Goal: Task Accomplishment & Management: Complete application form

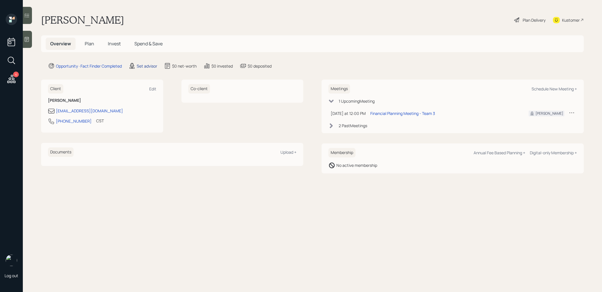
click at [149, 65] on div "Set advisor" at bounding box center [147, 66] width 21 height 6
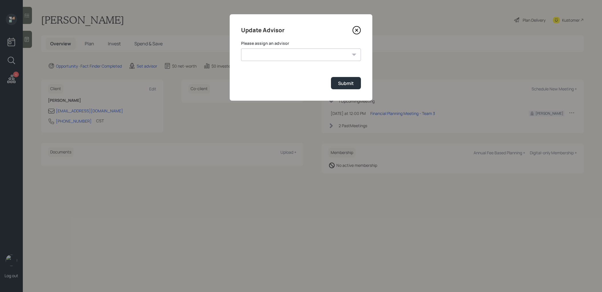
click at [314, 54] on select "[PERSON_NAME] [PERSON_NAME] End [PERSON_NAME] [PERSON_NAME] [PERSON_NAME] [PERS…" at bounding box center [301, 54] width 120 height 13
select select "8b79112e-3cfb-44f9-89e7-15267fe946c1"
click at [241, 48] on select "[PERSON_NAME] [PERSON_NAME] End [PERSON_NAME] [PERSON_NAME] [PERSON_NAME] [PERS…" at bounding box center [301, 54] width 120 height 13
click at [343, 84] on div "Submit" at bounding box center [346, 83] width 16 height 6
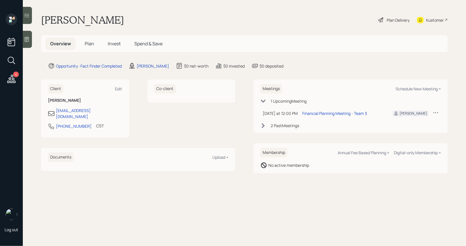
click at [28, 41] on icon at bounding box center [27, 39] width 4 height 5
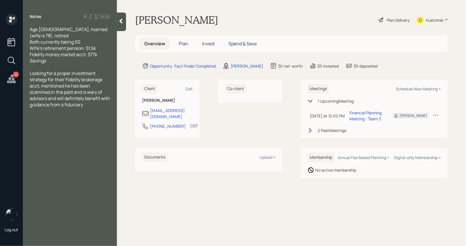
click at [185, 43] on span "Plan" at bounding box center [183, 44] width 9 height 6
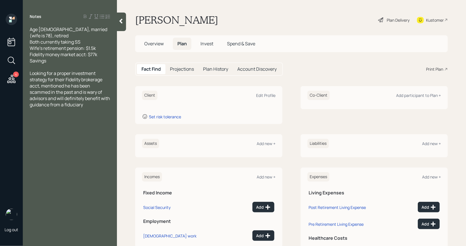
scroll to position [5, 0]
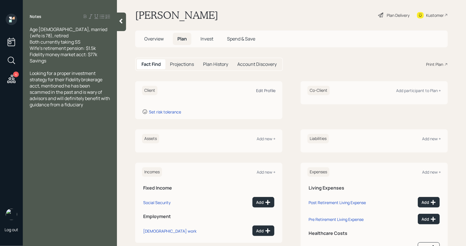
click at [261, 91] on div "Edit Profile" at bounding box center [265, 90] width 19 height 5
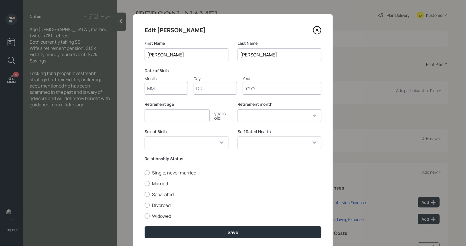
click at [166, 88] on input "Month" at bounding box center [166, 88] width 43 height 13
type input "01"
type input "1955"
select select "1"
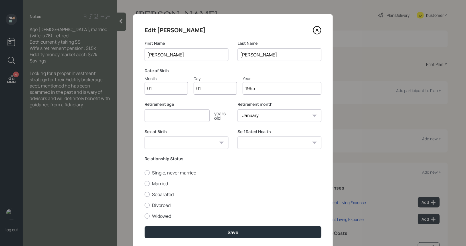
click at [155, 116] on input "number" at bounding box center [177, 116] width 65 height 13
click at [251, 91] on input "1955" at bounding box center [282, 88] width 79 height 13
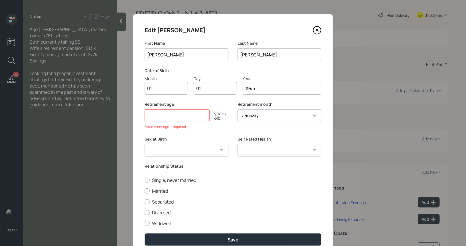
type input "1945"
click at [183, 116] on input "number" at bounding box center [177, 116] width 65 height 13
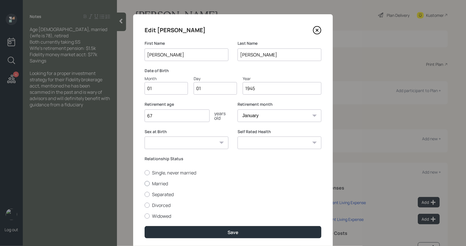
type input "67"
click at [146, 184] on div at bounding box center [147, 183] width 5 height 5
click at [145, 184] on input "Married" at bounding box center [144, 183] width 0 height 0
radio input "true"
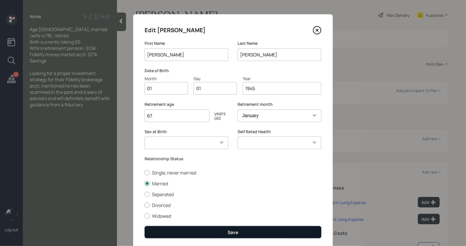
click at [191, 232] on button "Save" at bounding box center [233, 232] width 177 height 12
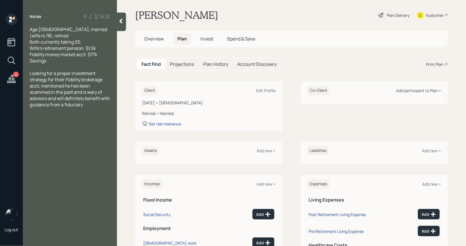
click at [412, 92] on div "Add participant to Plan +" at bounding box center [418, 90] width 45 height 5
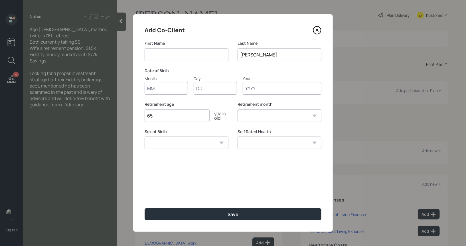
type input "<"
type input "Mrs"
click at [285, 74] on div "Date of Birth Month Day Year" at bounding box center [233, 81] width 177 height 27
click at [167, 90] on input "Month" at bounding box center [166, 88] width 43 height 13
type input "01"
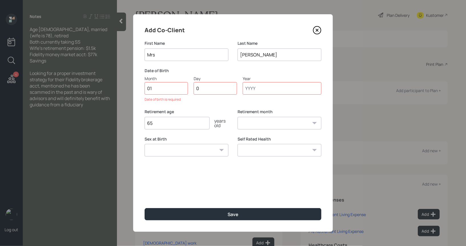
type input "01"
type input "1957"
select select "1"
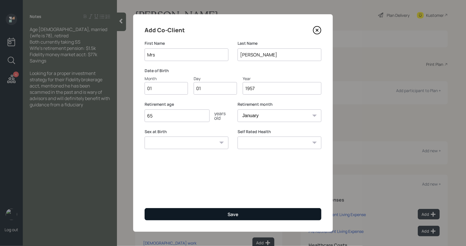
type input "1957"
click at [221, 214] on button "Save" at bounding box center [233, 214] width 177 height 12
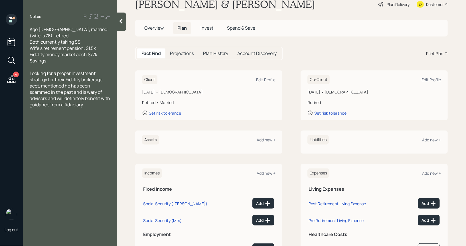
scroll to position [16, 0]
click at [431, 79] on div "Edit Profile" at bounding box center [431, 79] width 19 height 5
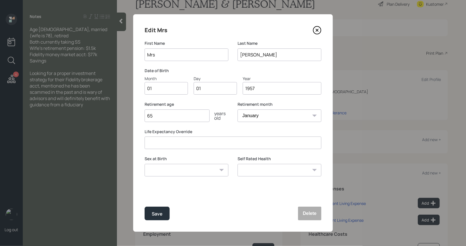
click at [252, 90] on input "1957" at bounding box center [282, 88] width 79 height 13
type input "1947"
click at [157, 213] on div "Save" at bounding box center [157, 214] width 11 height 8
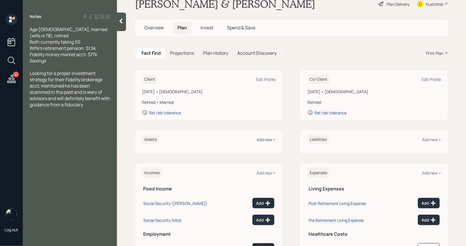
click at [266, 137] on div "Add new +" at bounding box center [266, 139] width 19 height 5
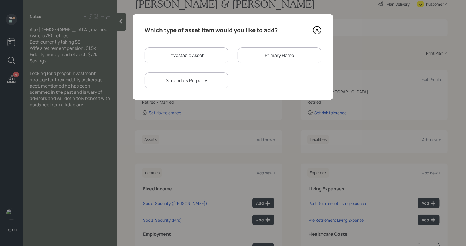
click at [193, 54] on div "Investable Asset" at bounding box center [187, 55] width 84 height 16
select select "taxable"
select select "balanced"
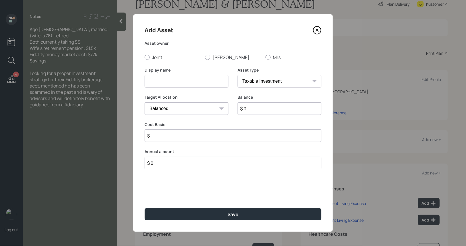
click at [171, 83] on input at bounding box center [187, 81] width 84 height 13
type input "Fidelity Money Market"
click at [207, 58] on div at bounding box center [207, 57] width 5 height 5
click at [205, 57] on input "[PERSON_NAME]" at bounding box center [205, 57] width 0 height 0
radio input "true"
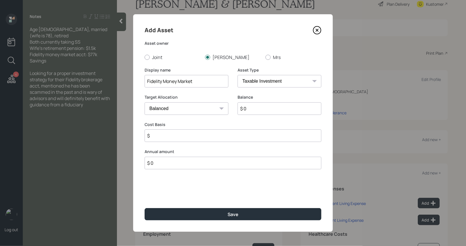
click at [254, 112] on input "$ 0" at bounding box center [280, 108] width 84 height 13
type input "$ 77,000"
click at [191, 134] on input "$" at bounding box center [233, 136] width 177 height 13
type input "$ 77,000"
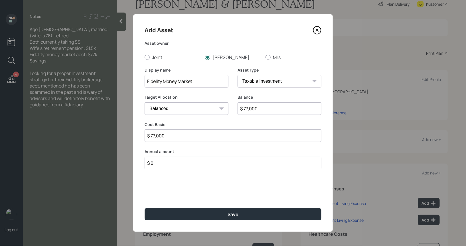
click at [198, 106] on select "Cash Conservative Balanced Aggressive" at bounding box center [187, 108] width 84 height 13
select select "uninvested"
click at [145, 102] on select "Cash Conservative Balanced Aggressive" at bounding box center [187, 108] width 84 height 13
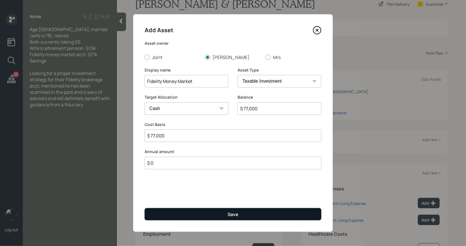
click at [195, 215] on button "Save" at bounding box center [233, 214] width 177 height 12
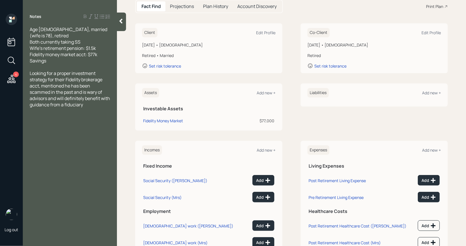
scroll to position [84, 0]
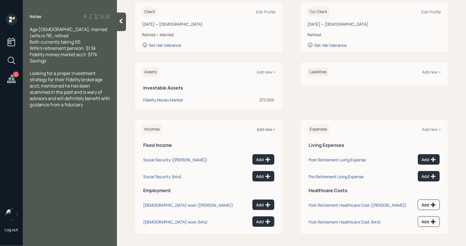
click at [265, 127] on div "Add new +" at bounding box center [266, 129] width 19 height 5
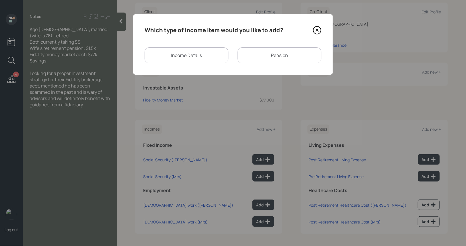
click at [267, 51] on div "Pension" at bounding box center [280, 55] width 84 height 16
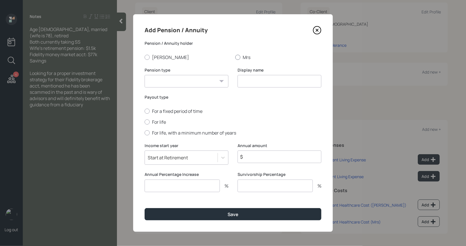
click at [238, 58] on div at bounding box center [237, 57] width 5 height 5
click at [235, 57] on input "Mrs" at bounding box center [235, 57] width 0 height 0
radio input "true"
click at [212, 83] on select "Pension Annuity" at bounding box center [187, 81] width 84 height 13
select select "pension"
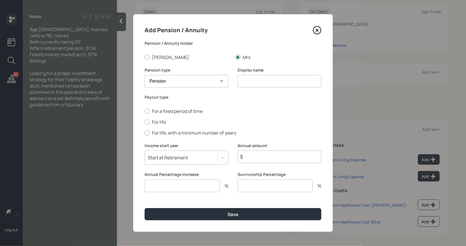
click at [145, 75] on select "Pension Annuity" at bounding box center [187, 81] width 84 height 13
click at [266, 76] on input at bounding box center [280, 81] width 84 height 13
type input "Pension"
click at [147, 123] on div at bounding box center [147, 122] width 5 height 5
click at [145, 122] on input "For life" at bounding box center [144, 122] width 0 height 0
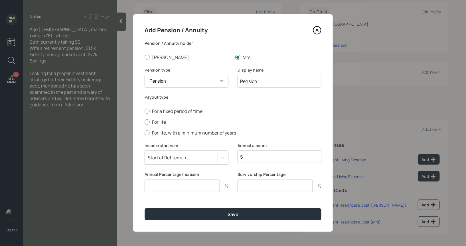
radio input "true"
click at [250, 159] on input "$" at bounding box center [280, 157] width 84 height 13
type input "$ 18,000"
click at [184, 187] on input "number" at bounding box center [182, 186] width 75 height 13
type input "0"
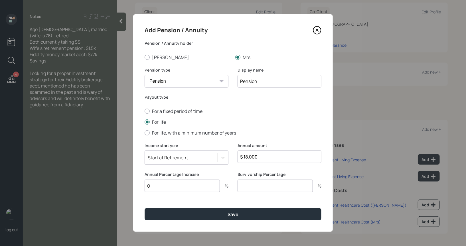
click at [266, 188] on input "number" at bounding box center [275, 186] width 75 height 13
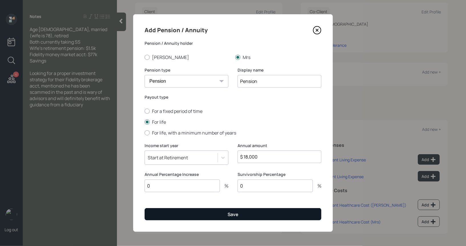
type input "0"
click at [226, 217] on button "Save" at bounding box center [233, 214] width 177 height 12
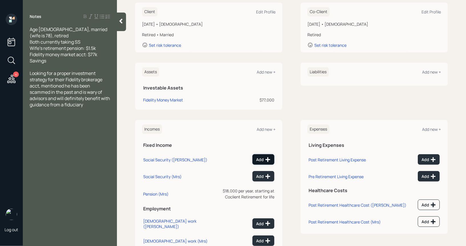
click at [262, 159] on div "Add" at bounding box center [263, 160] width 15 height 6
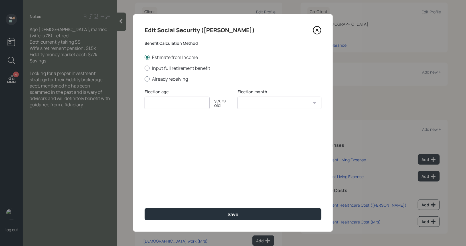
click at [147, 80] on div at bounding box center [147, 78] width 5 height 5
click at [145, 79] on input "Already receiving" at bounding box center [144, 79] width 0 height 0
radio input "true"
click at [153, 104] on input "number" at bounding box center [177, 103] width 65 height 13
type input "67"
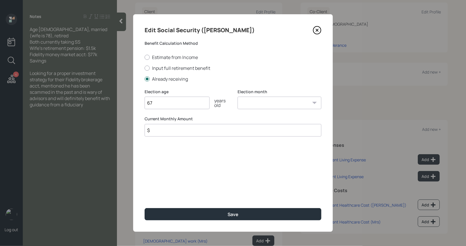
click at [247, 101] on select "January February March April May June July August September October November De…" at bounding box center [280, 103] width 84 height 13
select select "1"
click at [238, 97] on select "January February March April May June July August September October November De…" at bounding box center [280, 103] width 84 height 13
click at [182, 134] on input "$" at bounding box center [233, 130] width 177 height 13
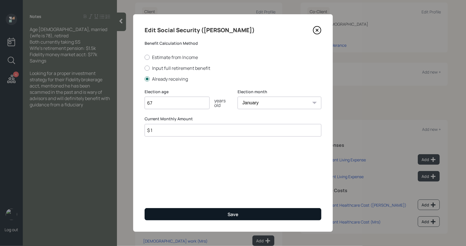
type input "$ 1"
click at [201, 219] on button "Save" at bounding box center [233, 214] width 177 height 12
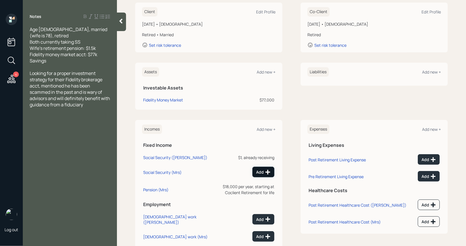
click at [266, 175] on icon at bounding box center [268, 172] width 6 height 6
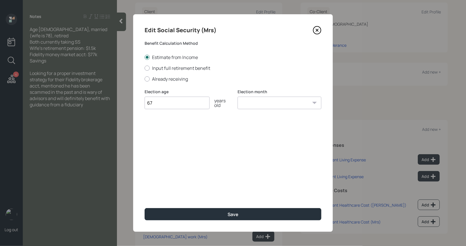
type input "67"
click at [252, 102] on select "January February March April May June July August September October November De…" at bounding box center [280, 103] width 84 height 13
select select "1"
click at [238, 97] on select "January February March April May June July August September October November De…" at bounding box center [280, 103] width 84 height 13
click at [148, 79] on div at bounding box center [147, 78] width 5 height 5
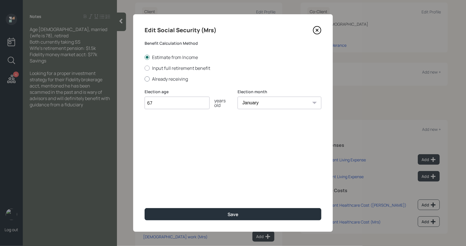
click at [145, 79] on input "Already receiving" at bounding box center [144, 79] width 0 height 0
radio input "true"
click at [172, 138] on div "Edit Social Security (Mrs) Benefit Calculation Method Estimate from Income Inpu…" at bounding box center [233, 123] width 200 height 218
click at [172, 134] on input "$" at bounding box center [233, 130] width 177 height 13
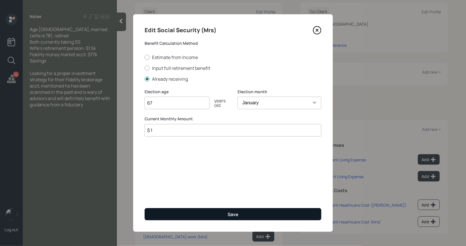
type input "$ 1"
click at [187, 214] on button "Save" at bounding box center [233, 214] width 177 height 12
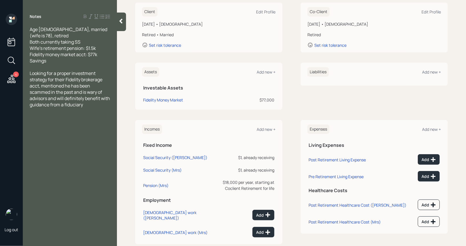
scroll to position [108, 0]
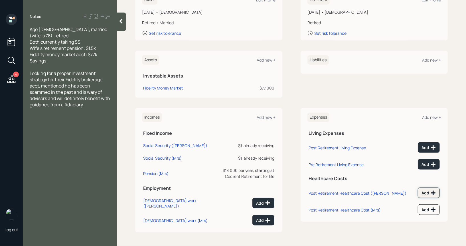
click at [432, 190] on icon at bounding box center [433, 193] width 6 height 6
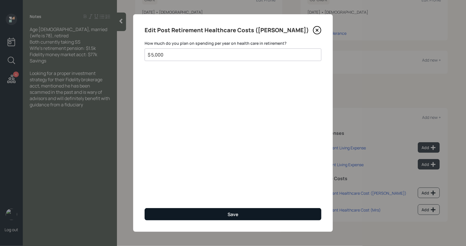
type input "$ 5,000"
click at [197, 212] on button "Save" at bounding box center [233, 214] width 177 height 12
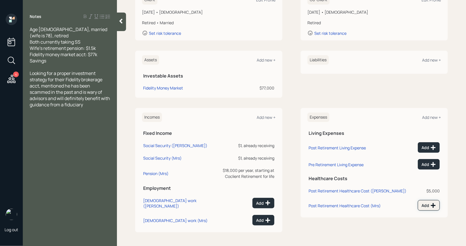
click at [430, 203] on div "Add" at bounding box center [429, 206] width 15 height 6
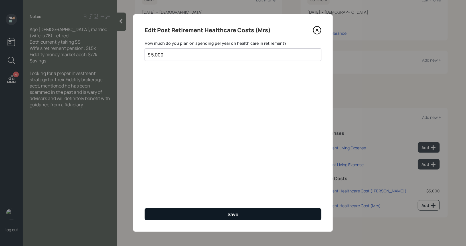
type input "$ 5,000"
click at [252, 216] on button "Save" at bounding box center [233, 214] width 177 height 12
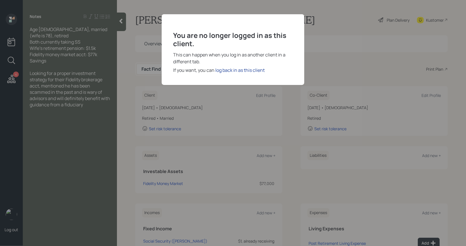
click at [238, 70] on div "log back in as this client" at bounding box center [239, 70] width 49 height 7
